Goal: Task Accomplishment & Management: Manage account settings

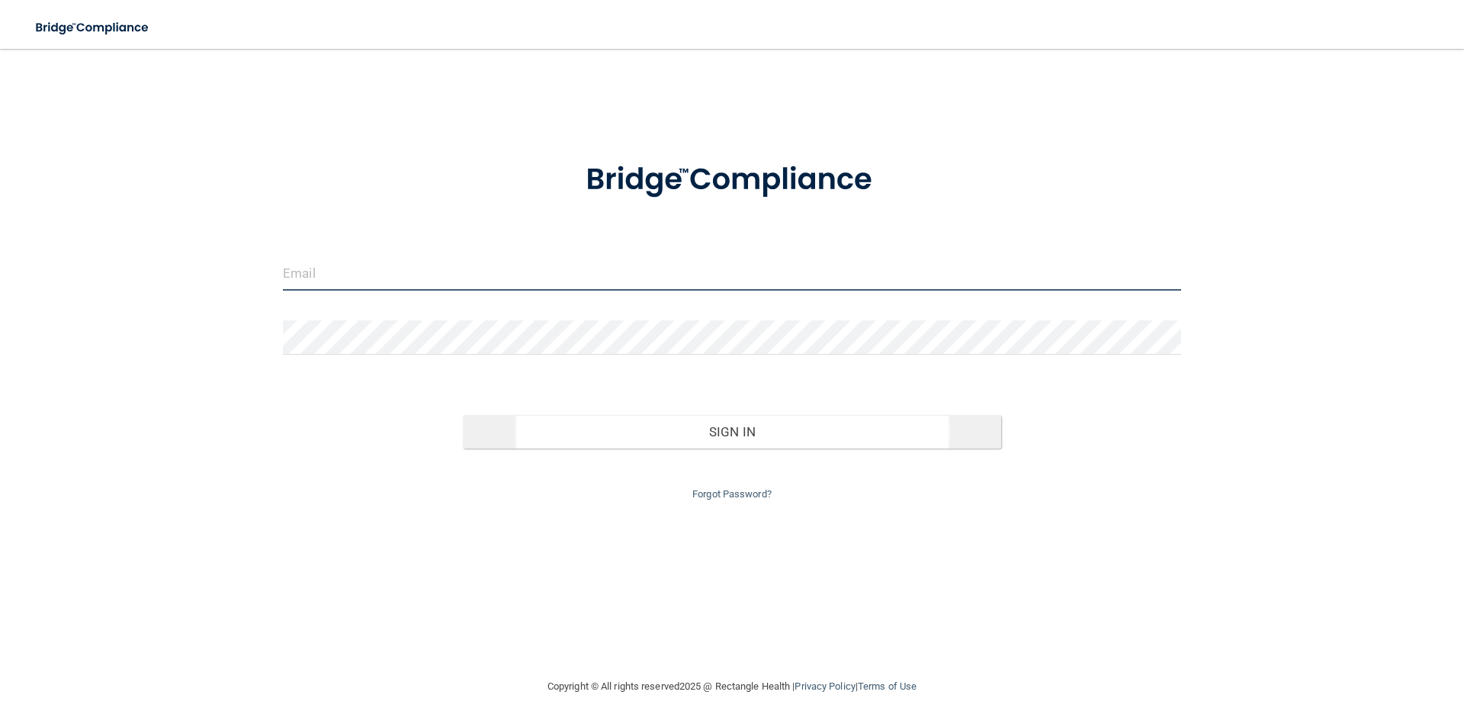
type input "[EMAIL_ADDRESS][DOMAIN_NAME]"
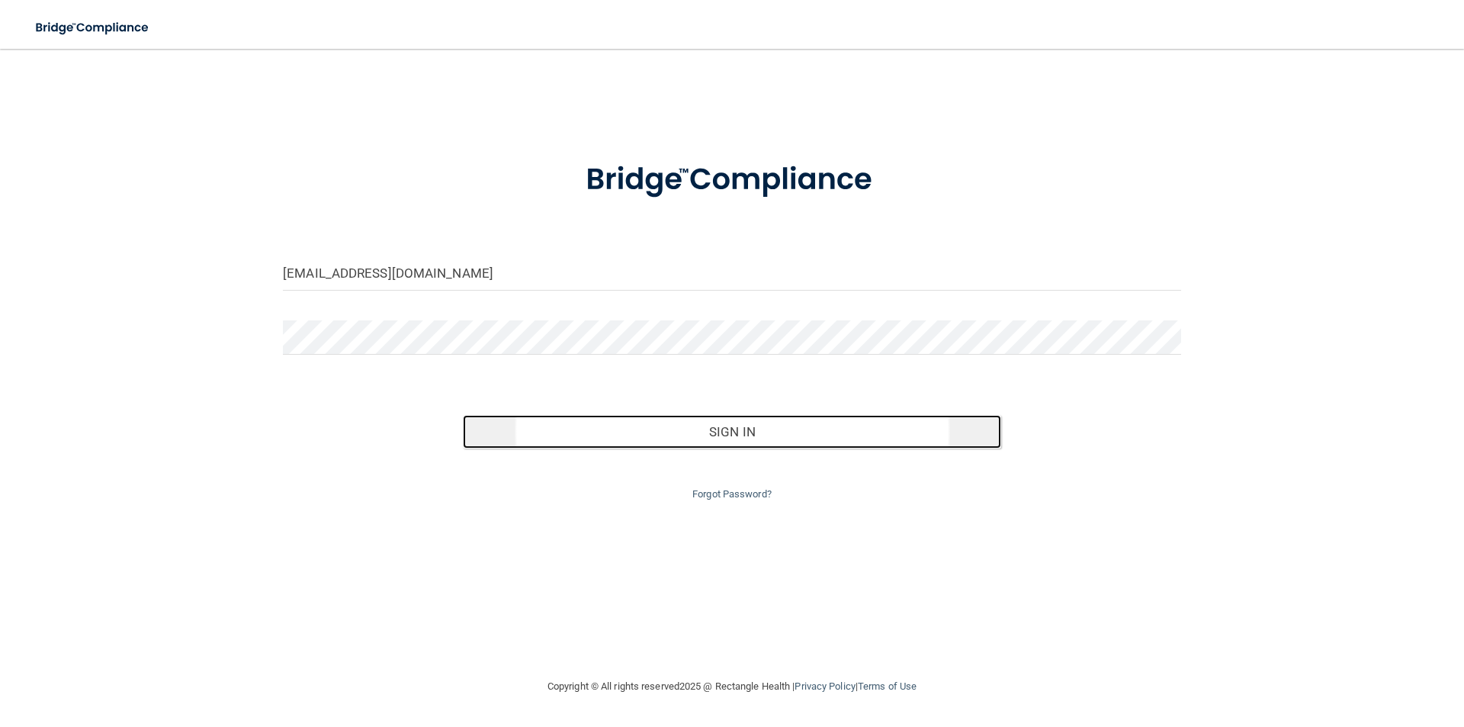
click at [616, 440] on button "Sign In" at bounding box center [732, 432] width 539 height 34
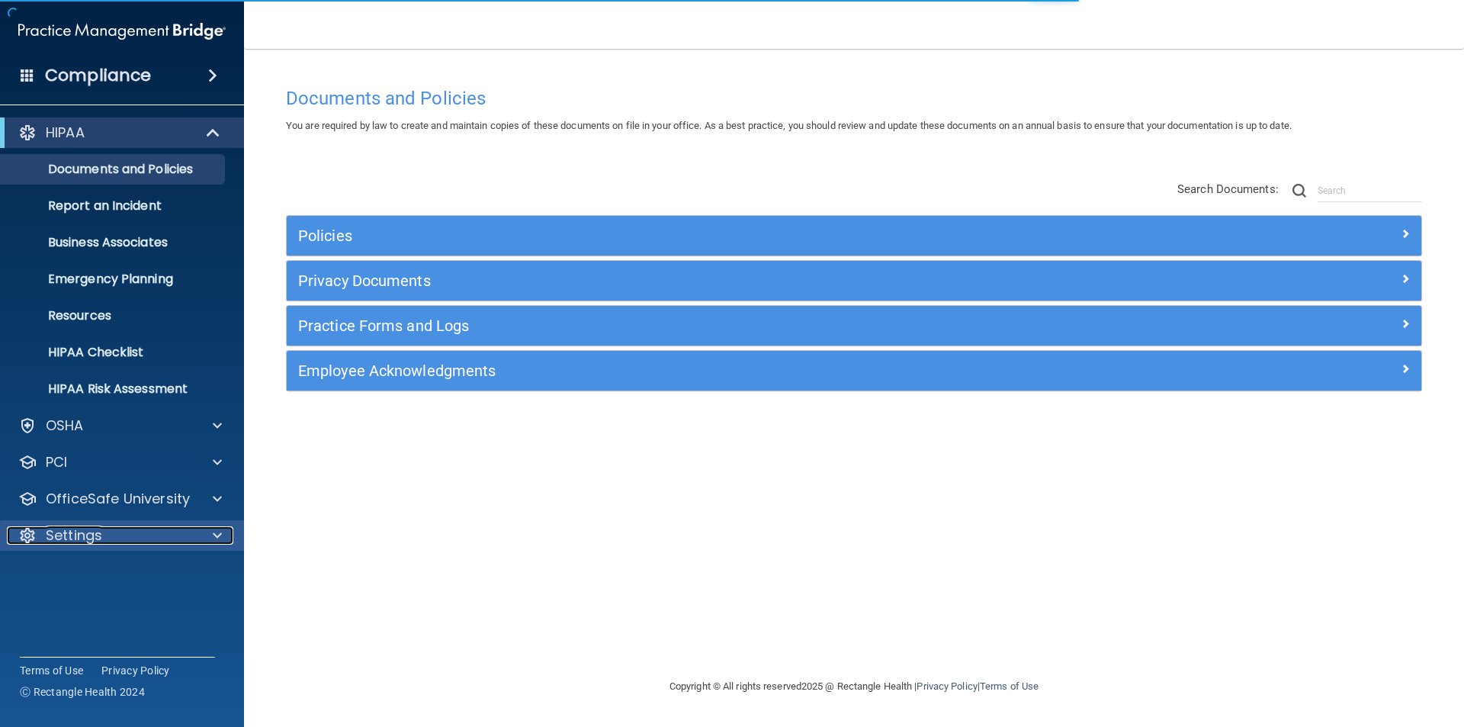
click at [171, 528] on div "Settings" at bounding box center [101, 535] width 189 height 18
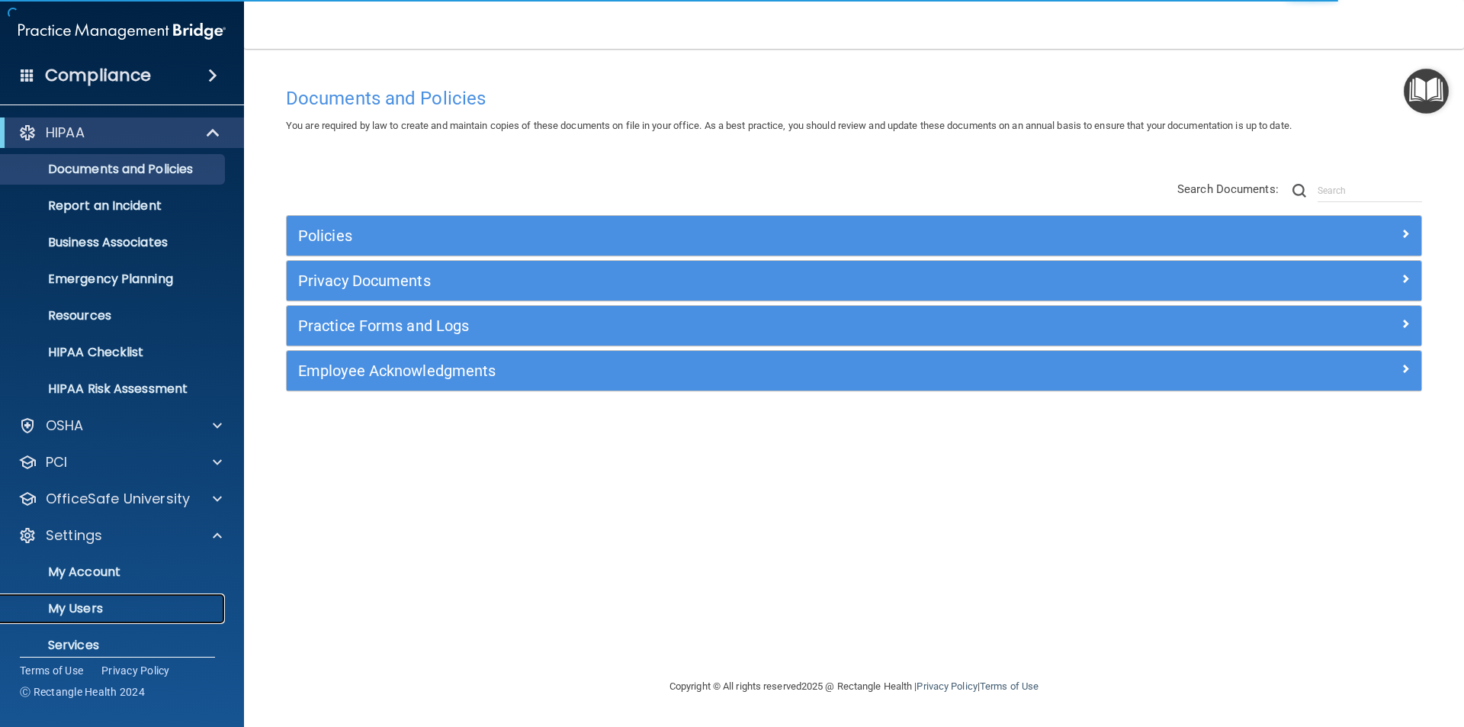
click at [127, 610] on p "My Users" at bounding box center [114, 608] width 208 height 15
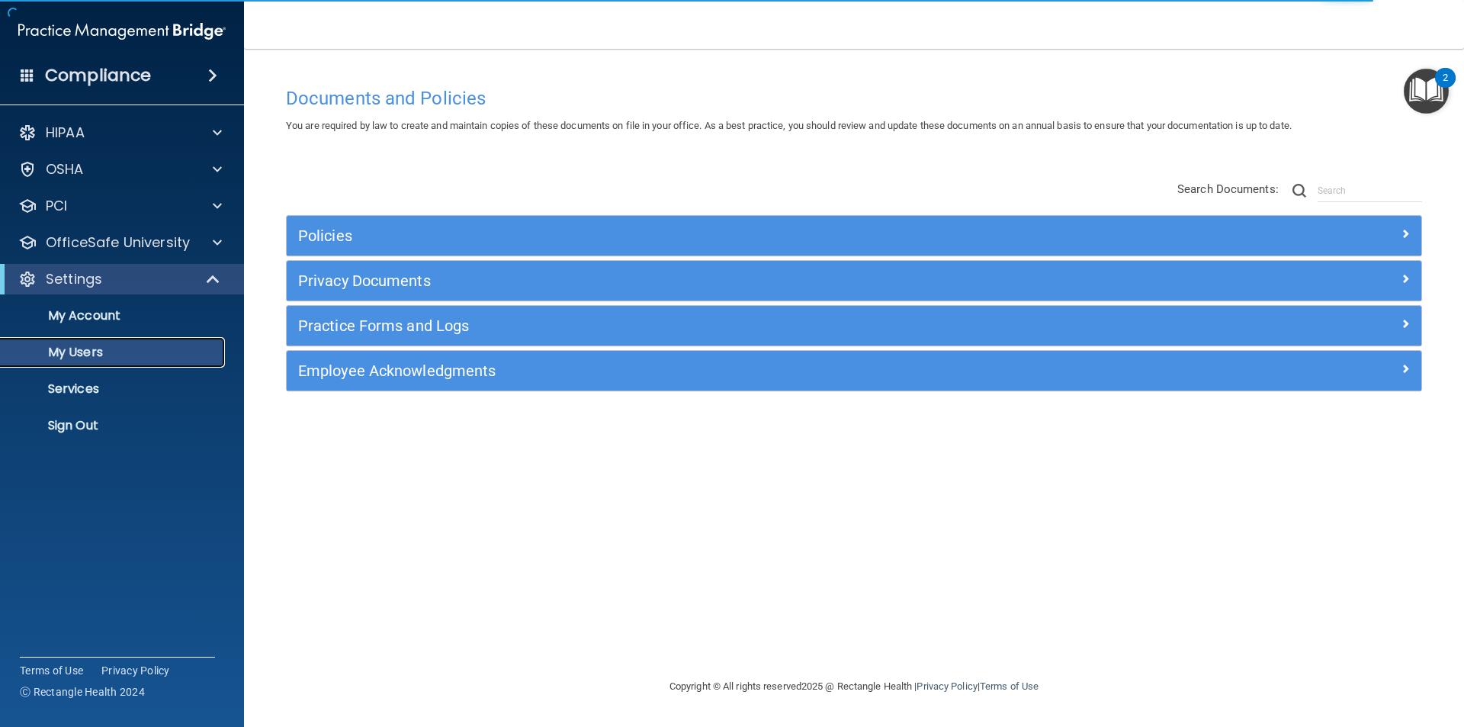
click at [141, 357] on p "My Users" at bounding box center [114, 352] width 208 height 15
select select "20"
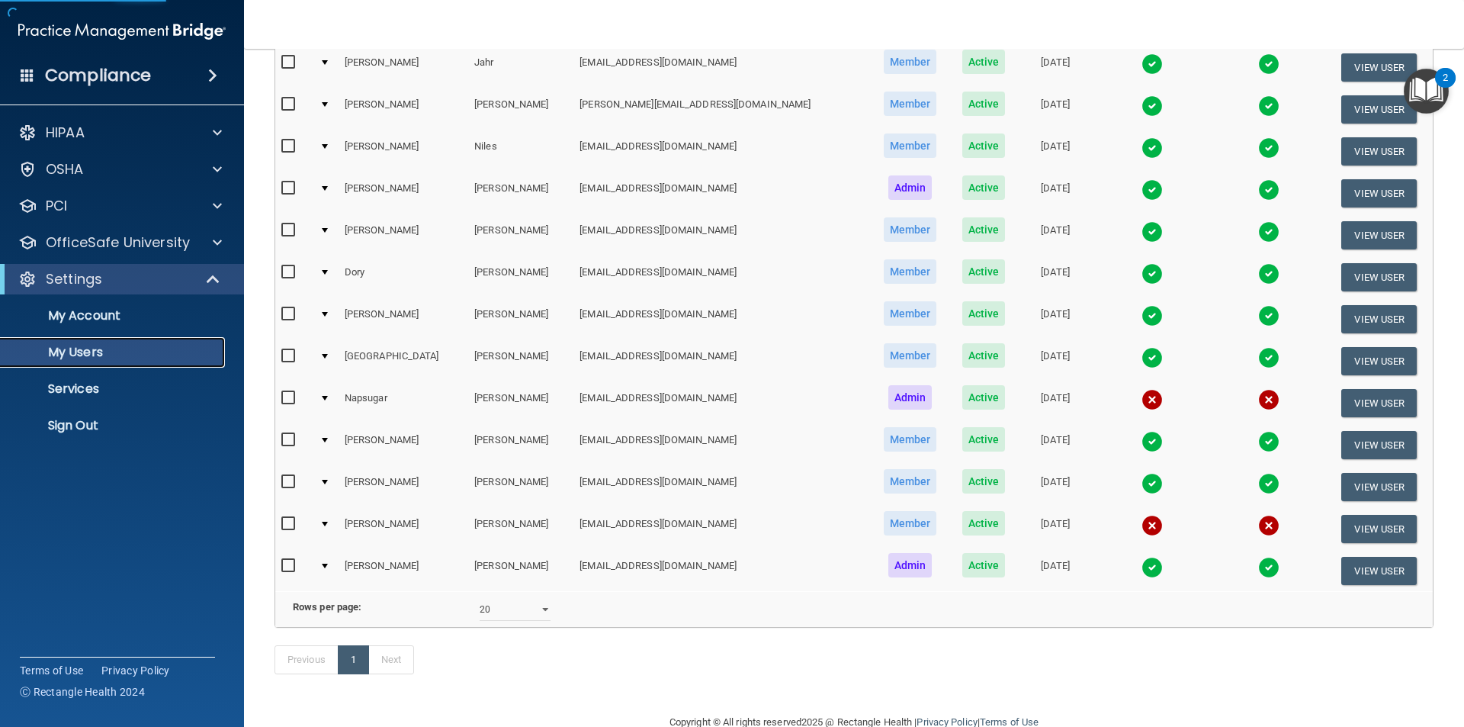
scroll to position [381, 0]
